Goal: Use online tool/utility

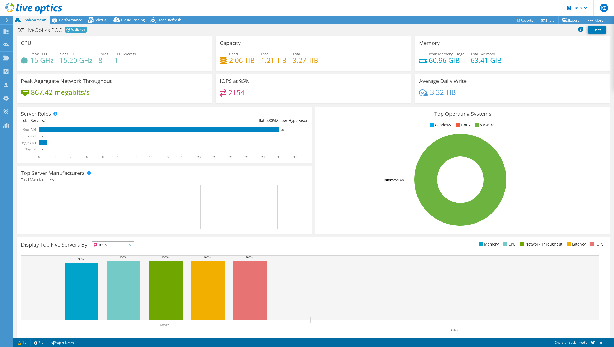
select select "USD"
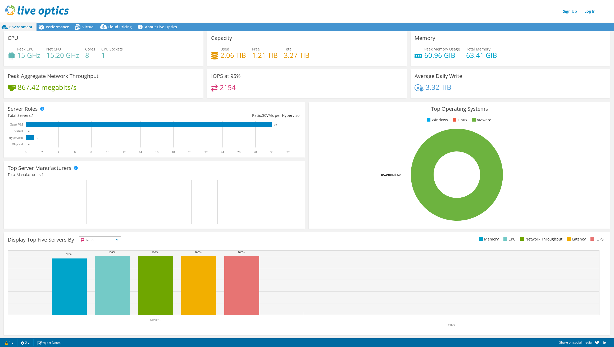
click at [420, 18] on header "Sign Up Log In" at bounding box center [312, 11] width 625 height 22
